Goal: Navigation & Orientation: Go to known website

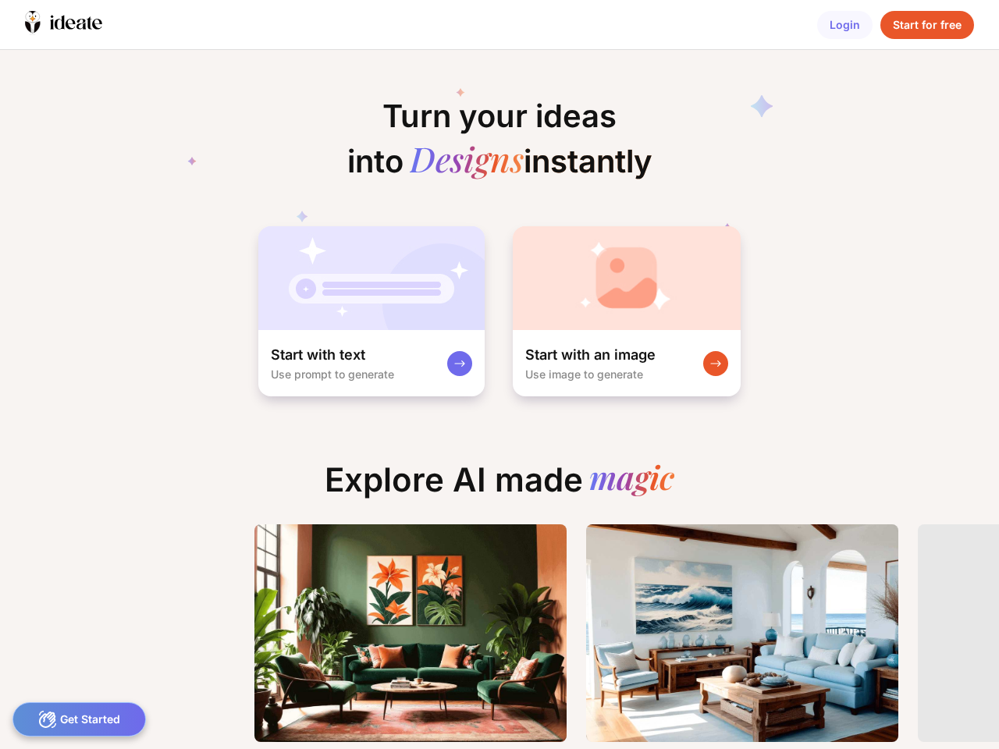
scroll to position [0, 20]
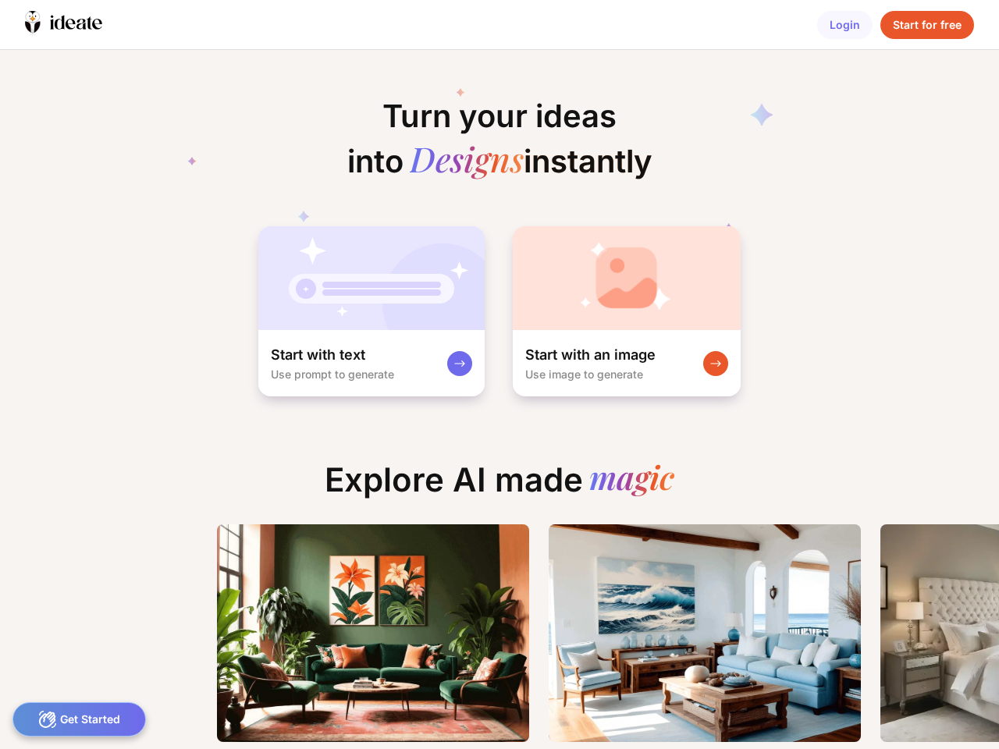
click at [63, 24] on icon at bounding box center [60, 23] width 10 height 14
click at [845, 25] on div "Login" at bounding box center [844, 25] width 55 height 28
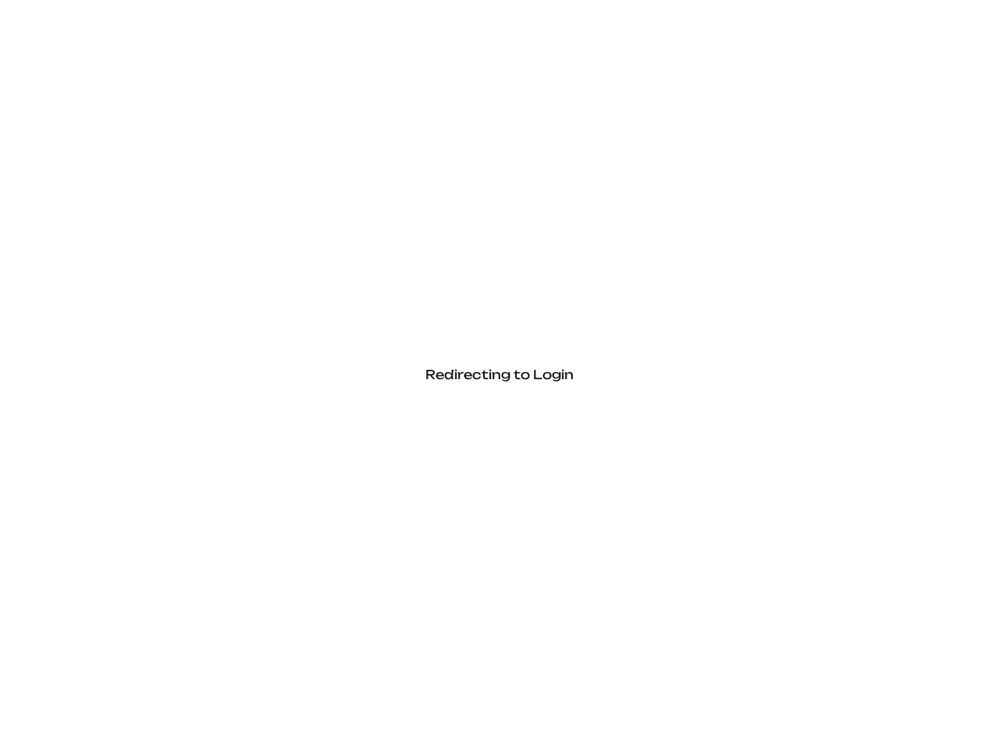
click at [927, 25] on div "Redirecting to Login" at bounding box center [499, 374] width 999 height 749
click at [370, 311] on div "Redirecting to Login" at bounding box center [499, 374] width 999 height 749
click at [625, 311] on div "Redirecting to Login" at bounding box center [499, 374] width 999 height 749
click at [79, 720] on div "Redirecting to Login" at bounding box center [499, 374] width 999 height 749
